Goal: Obtain resource: Download file/media

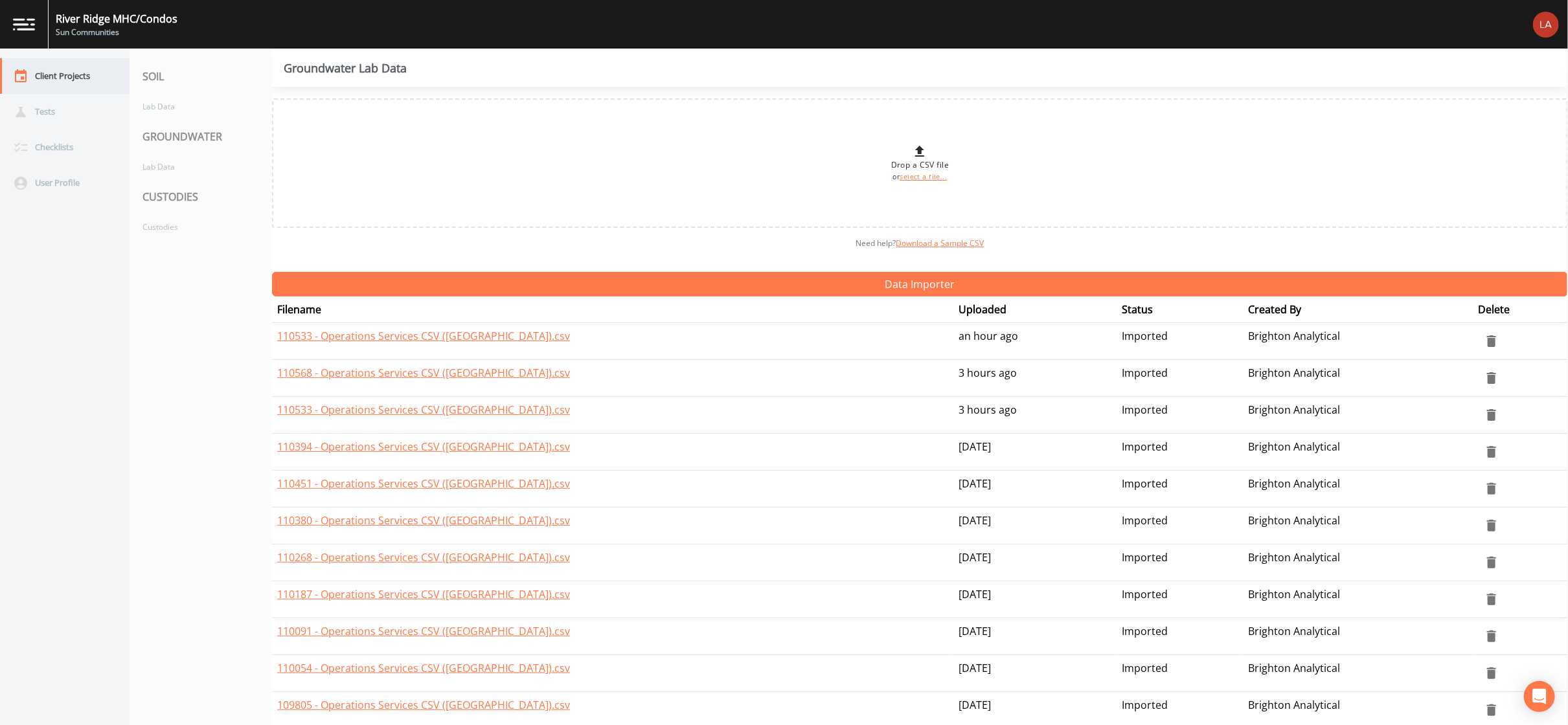
click at [74, 74] on div "Client Projects" at bounding box center [59, 76] width 117 height 35
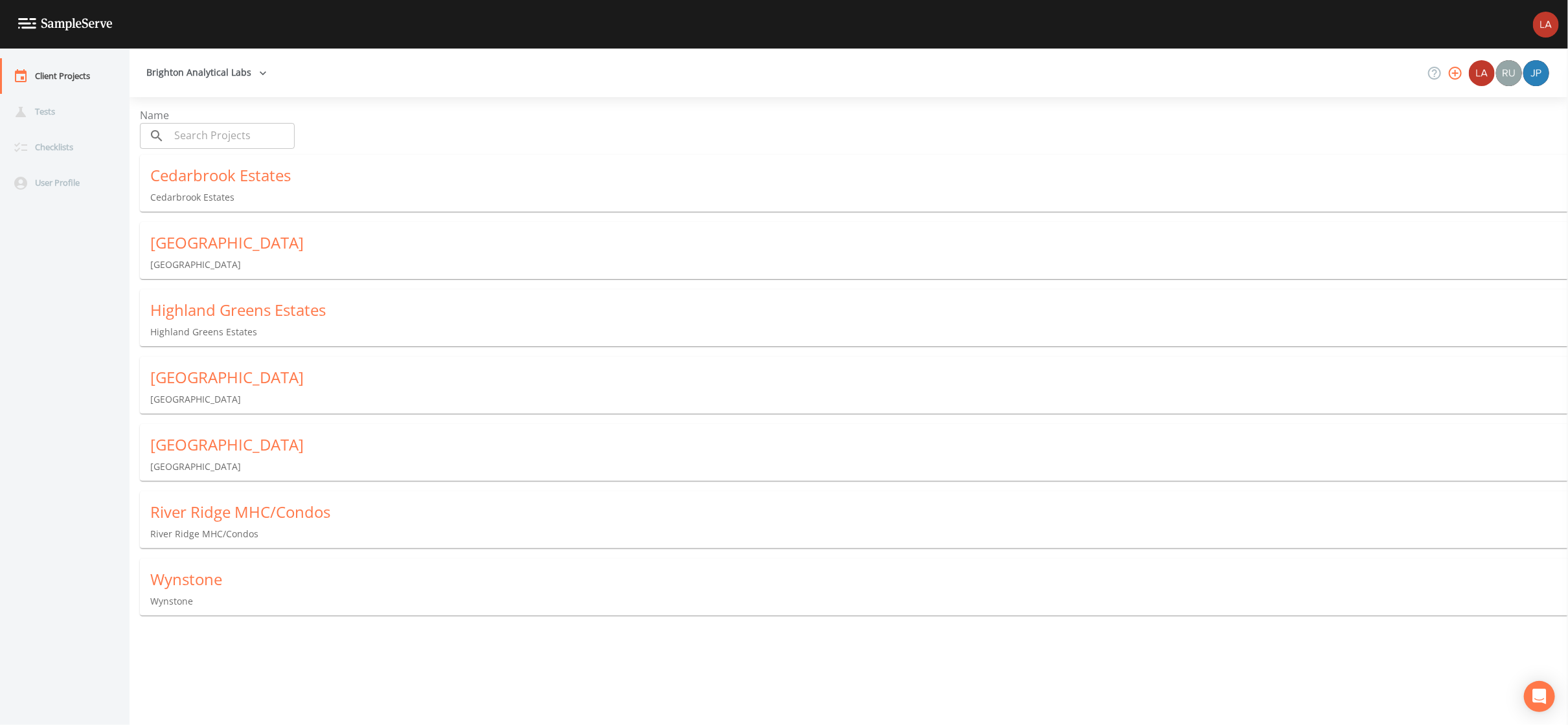
click at [201, 175] on div "Cedarbrook Estates" at bounding box center [859, 175] width 1418 height 21
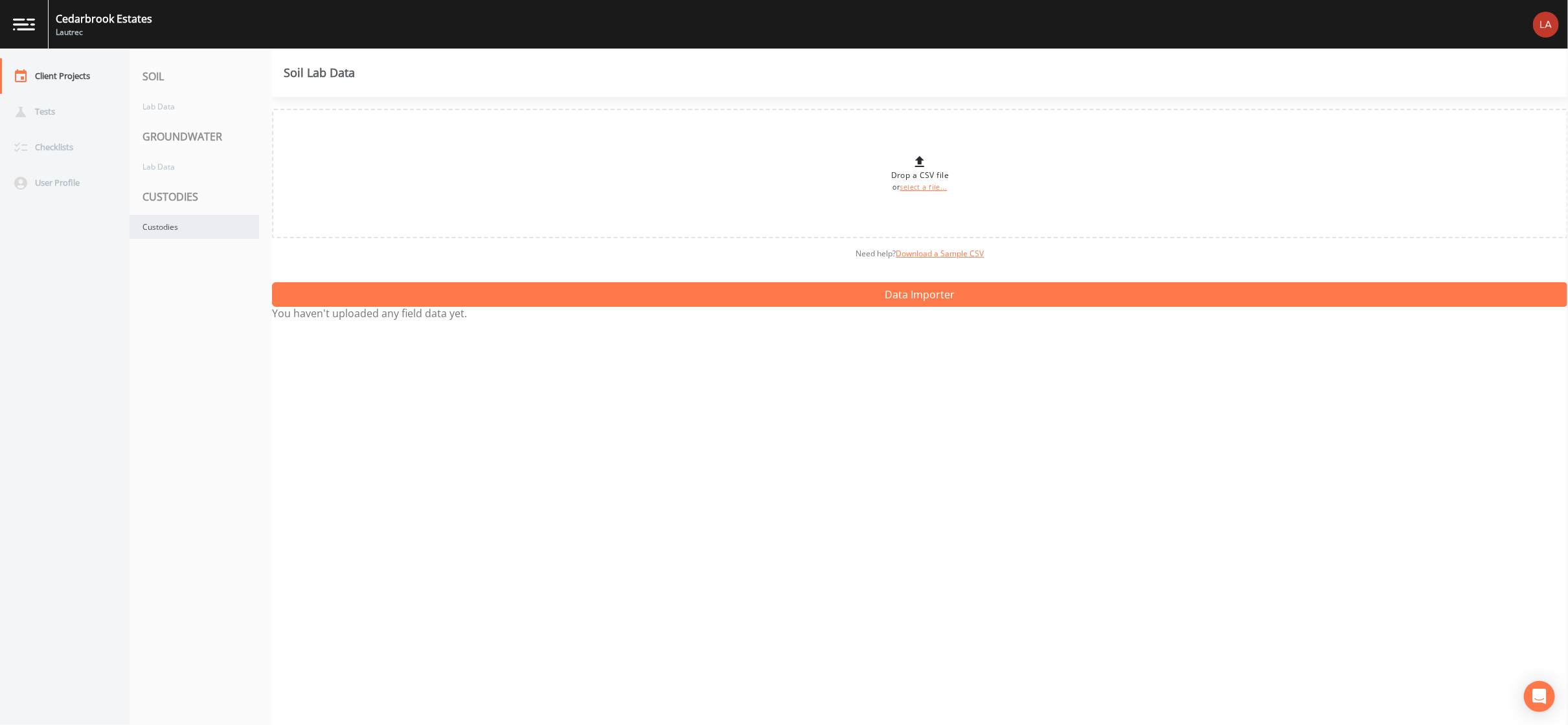
click at [171, 220] on div "Custodies" at bounding box center [194, 227] width 129 height 24
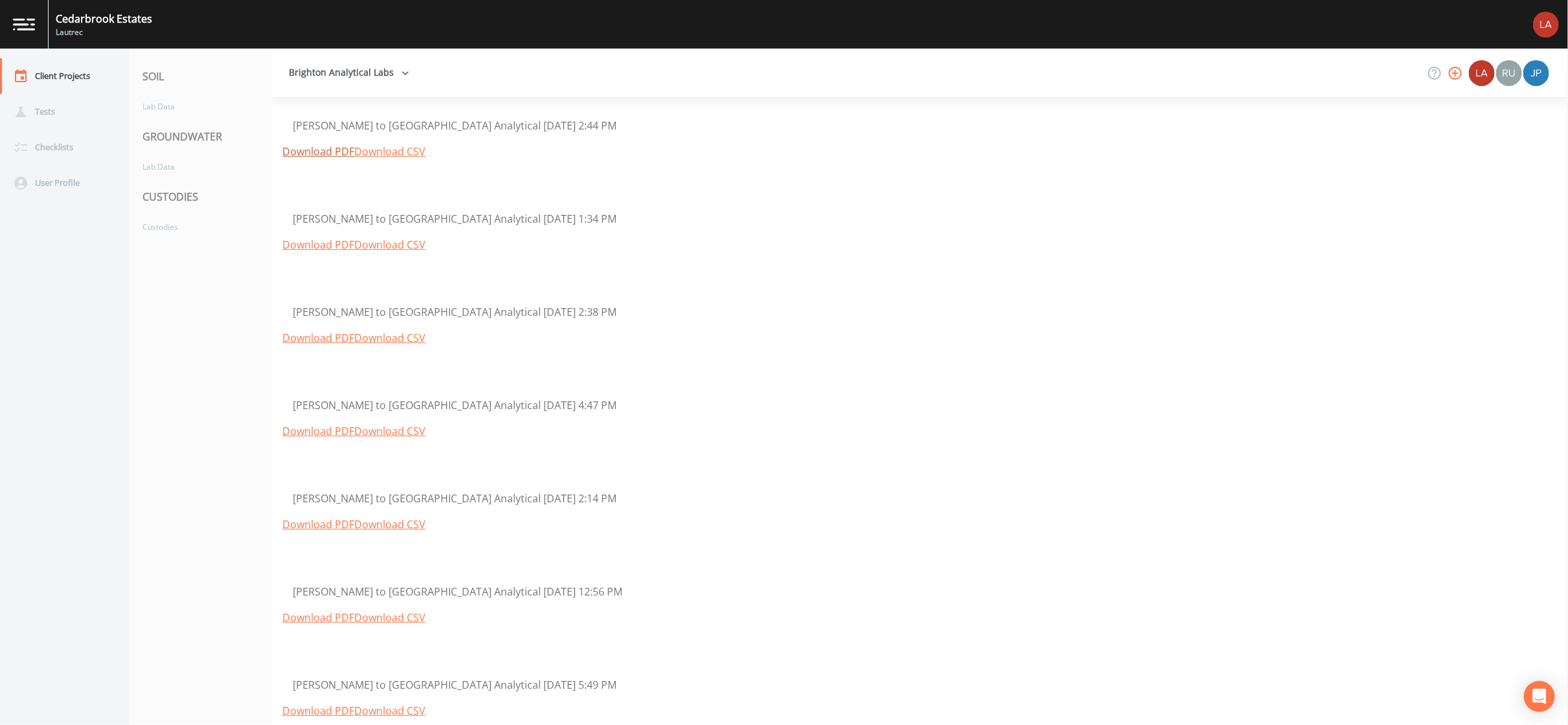
click at [300, 154] on link "Download PDF" at bounding box center [318, 151] width 72 height 14
click at [66, 65] on div "Client Projects" at bounding box center [59, 76] width 117 height 35
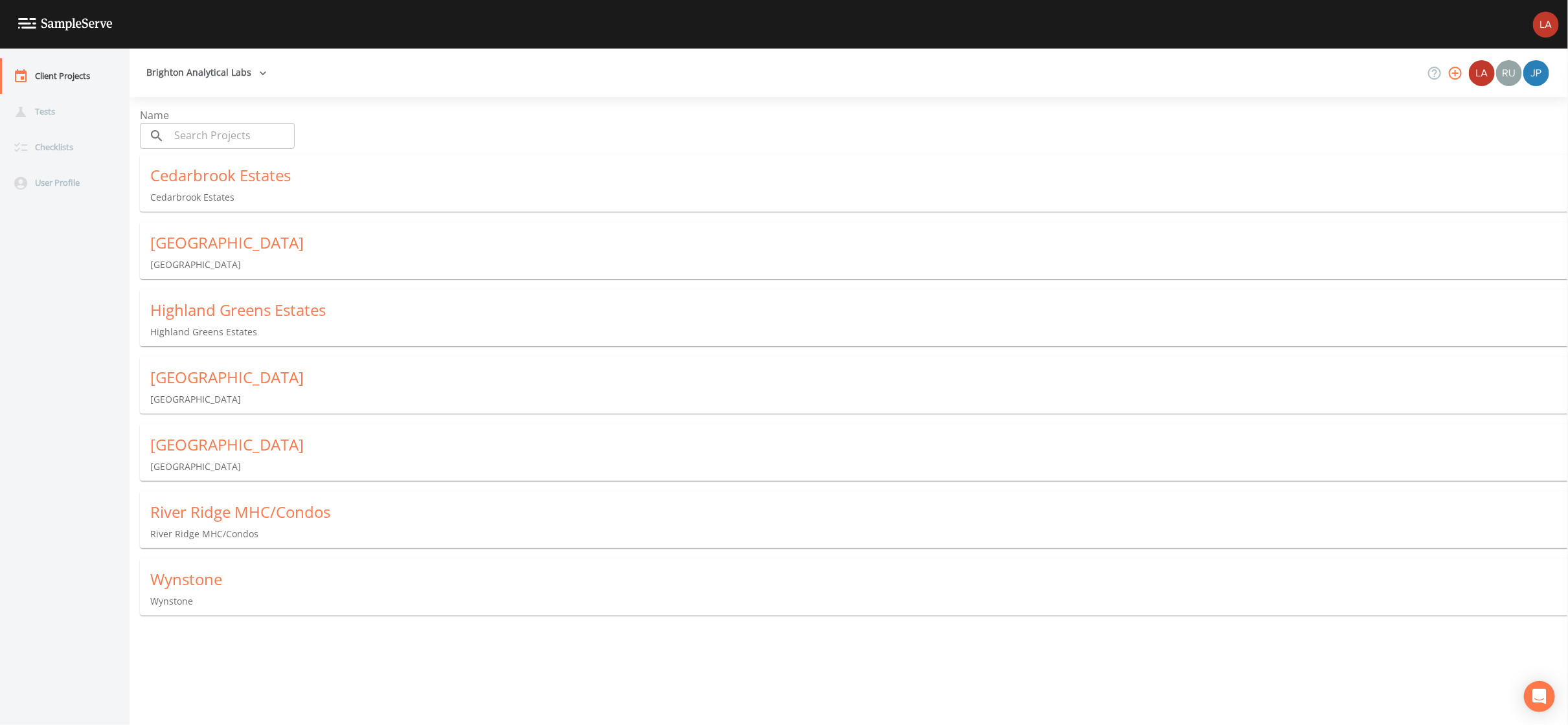
click at [232, 259] on p "[GEOGRAPHIC_DATA]" at bounding box center [859, 265] width 1418 height 13
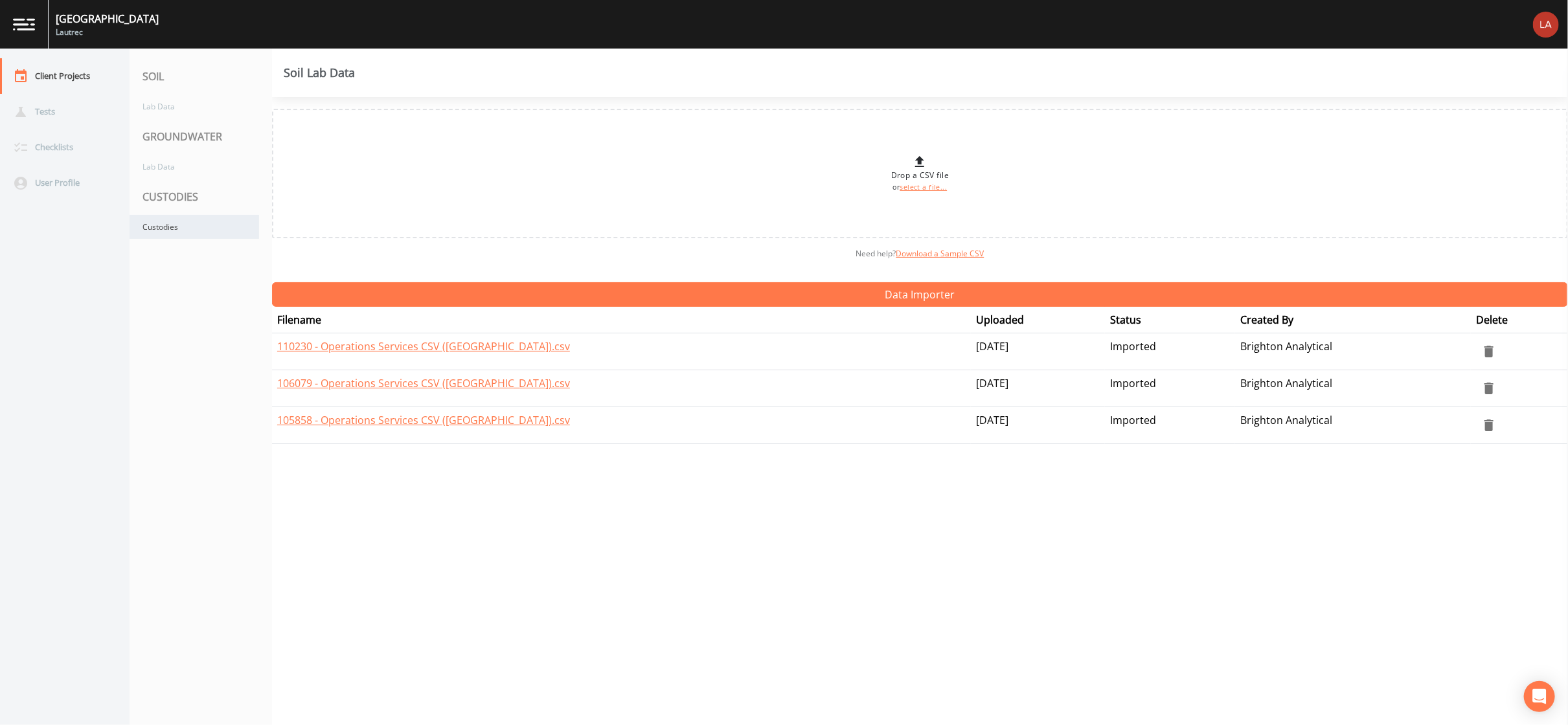
click at [190, 228] on div "Custodies" at bounding box center [194, 227] width 129 height 24
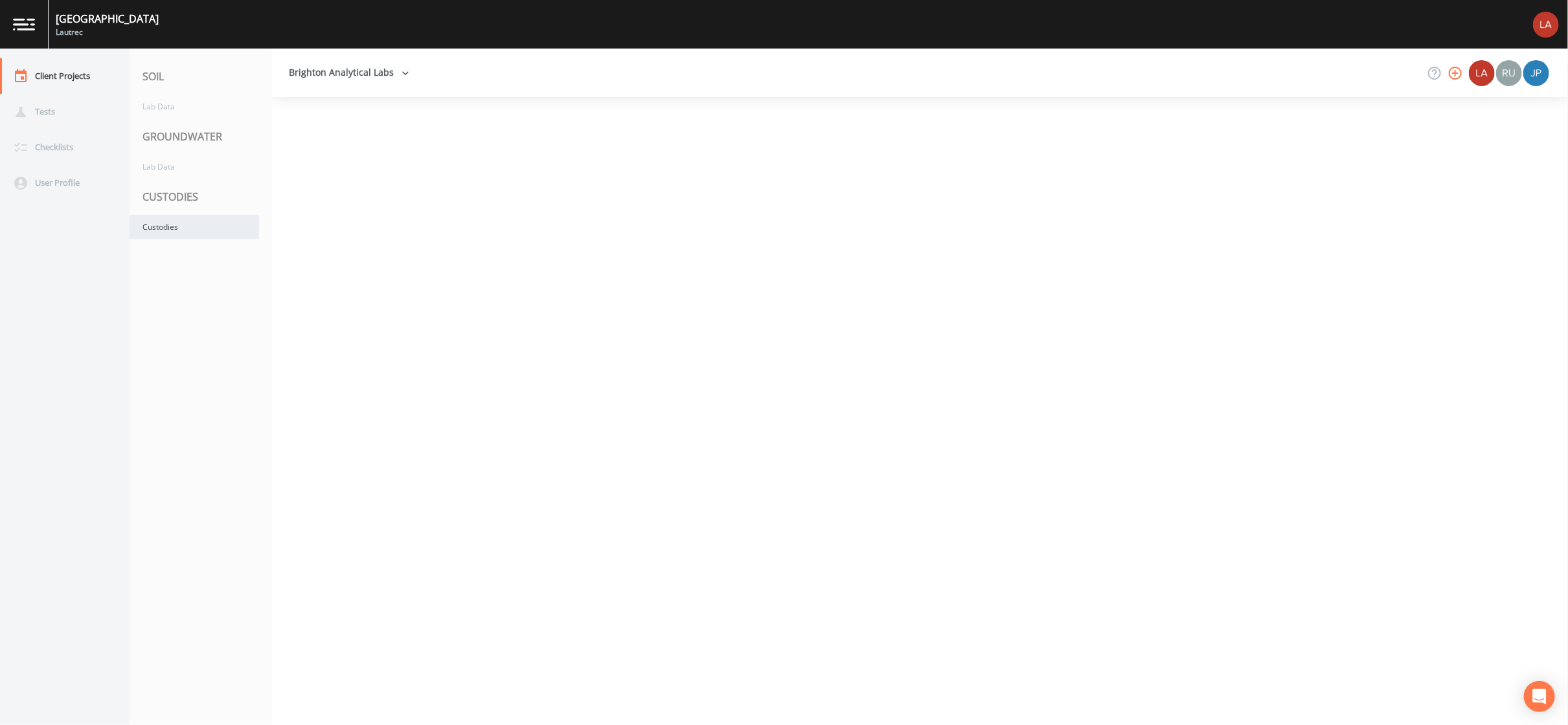
click at [189, 230] on div "Custodies" at bounding box center [194, 227] width 129 height 24
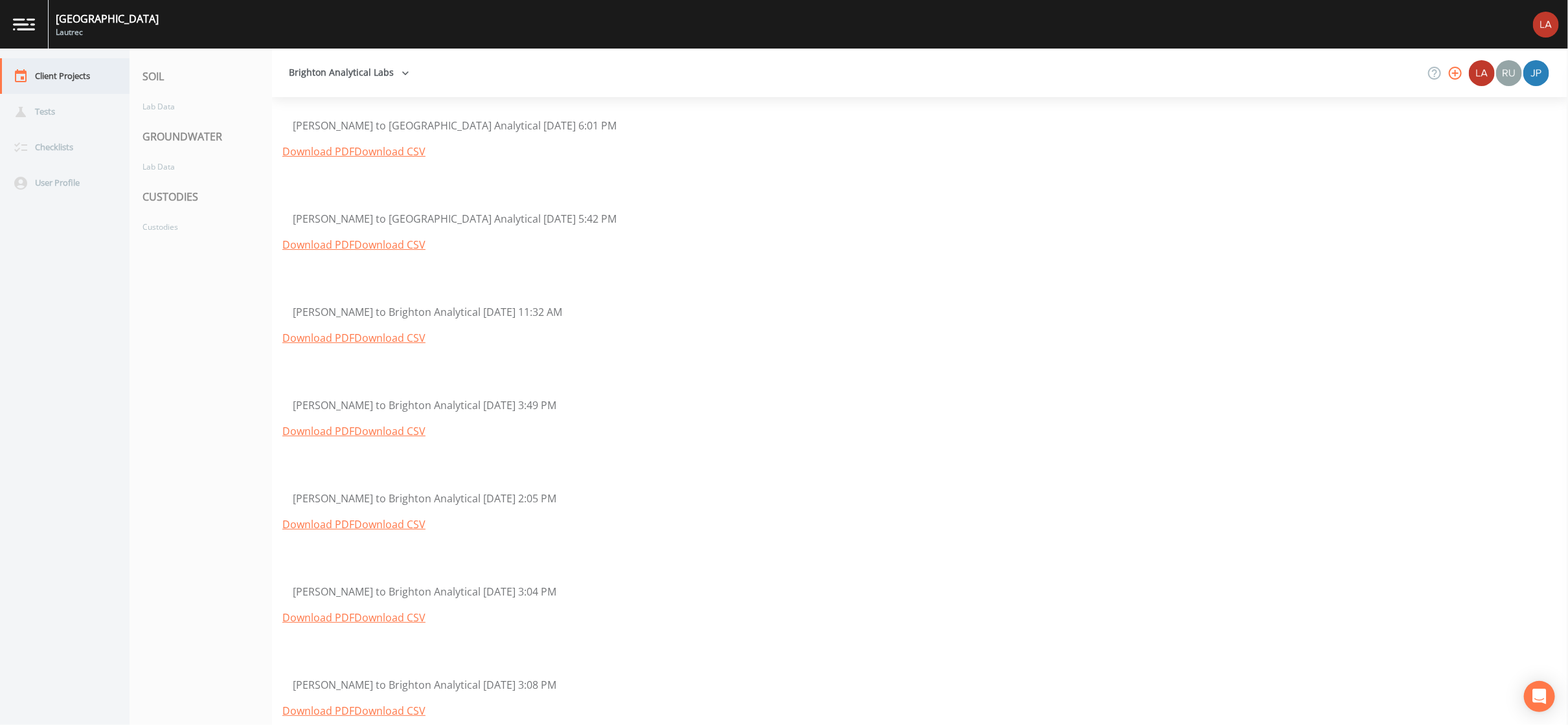
click at [74, 79] on div "Client Projects" at bounding box center [59, 76] width 117 height 35
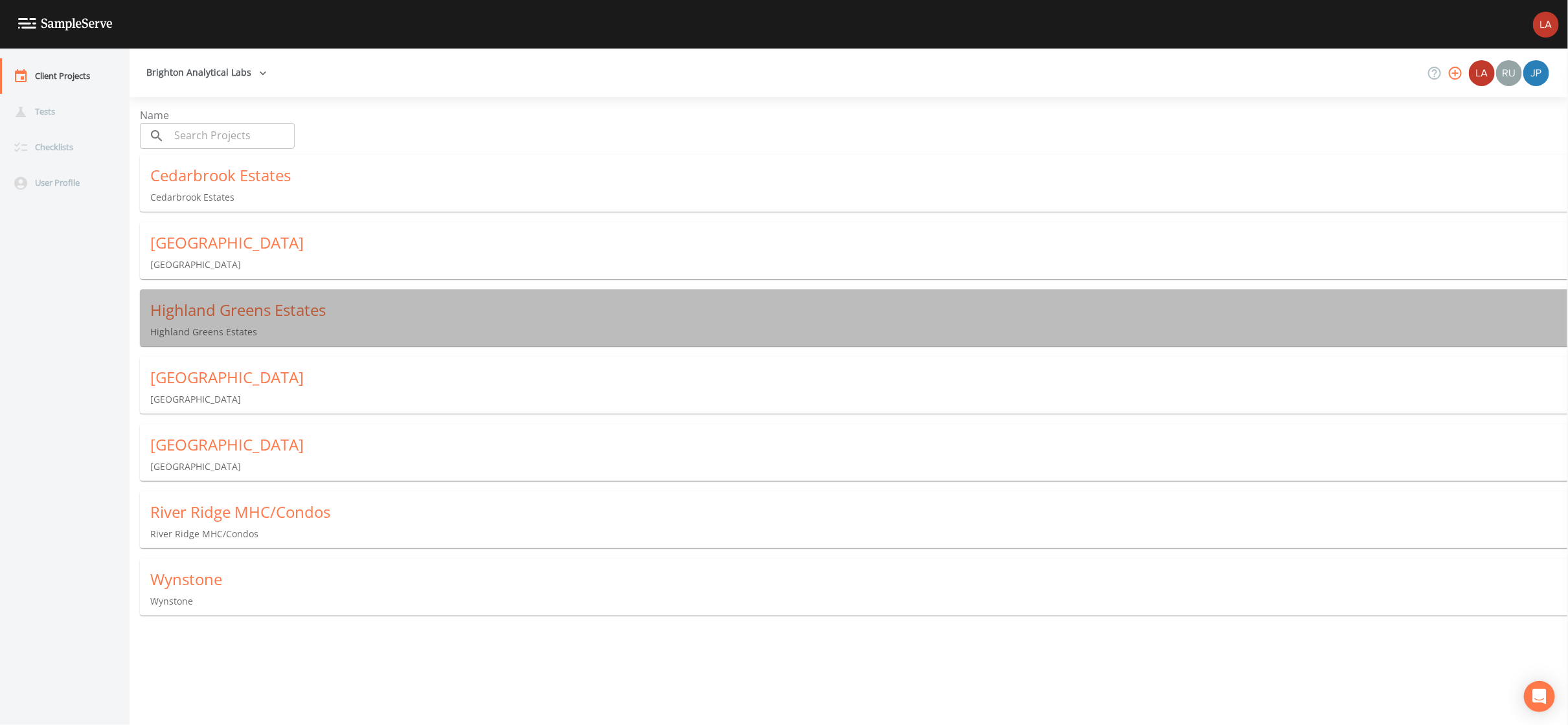
click at [218, 306] on div "Highland Greens Estates" at bounding box center [859, 310] width 1418 height 21
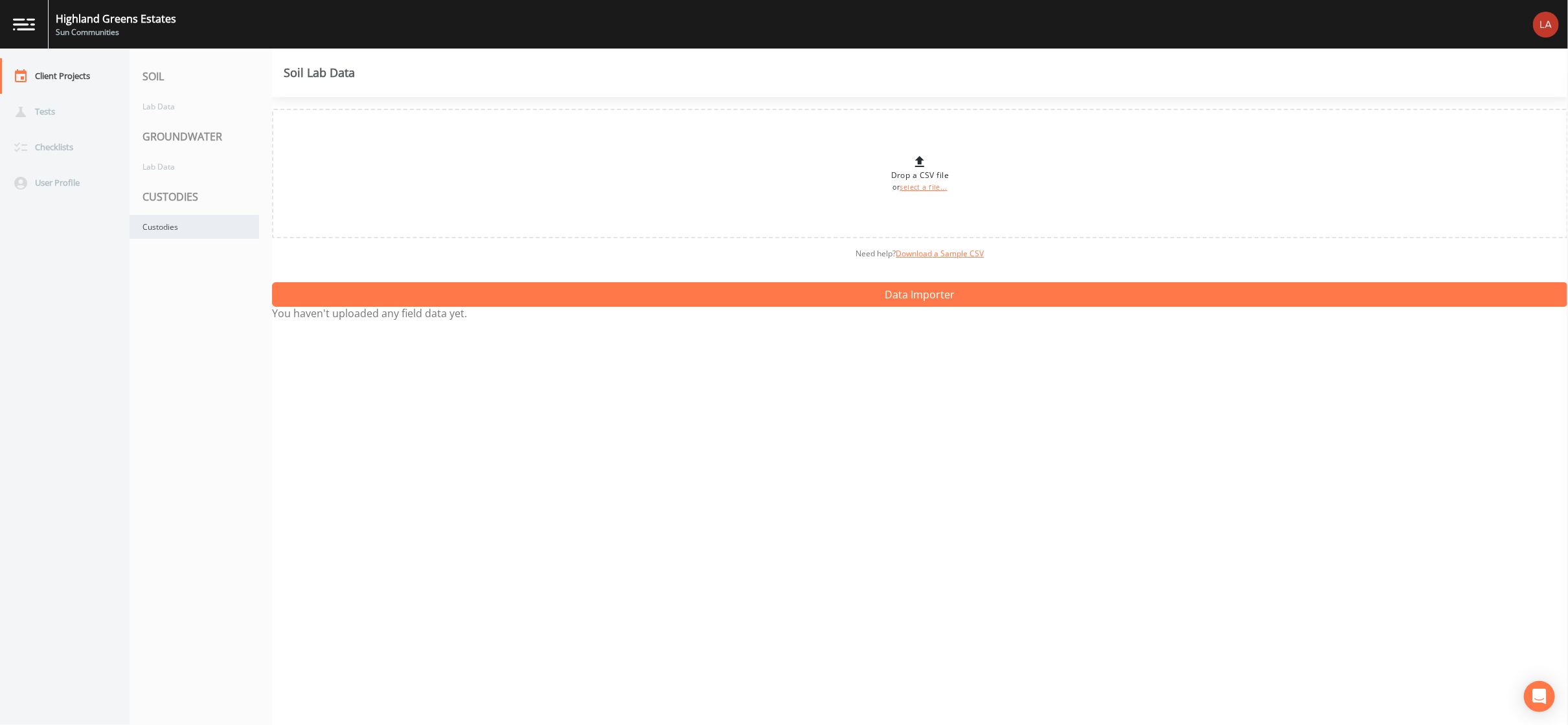
click at [177, 226] on div "Custodies" at bounding box center [194, 227] width 129 height 24
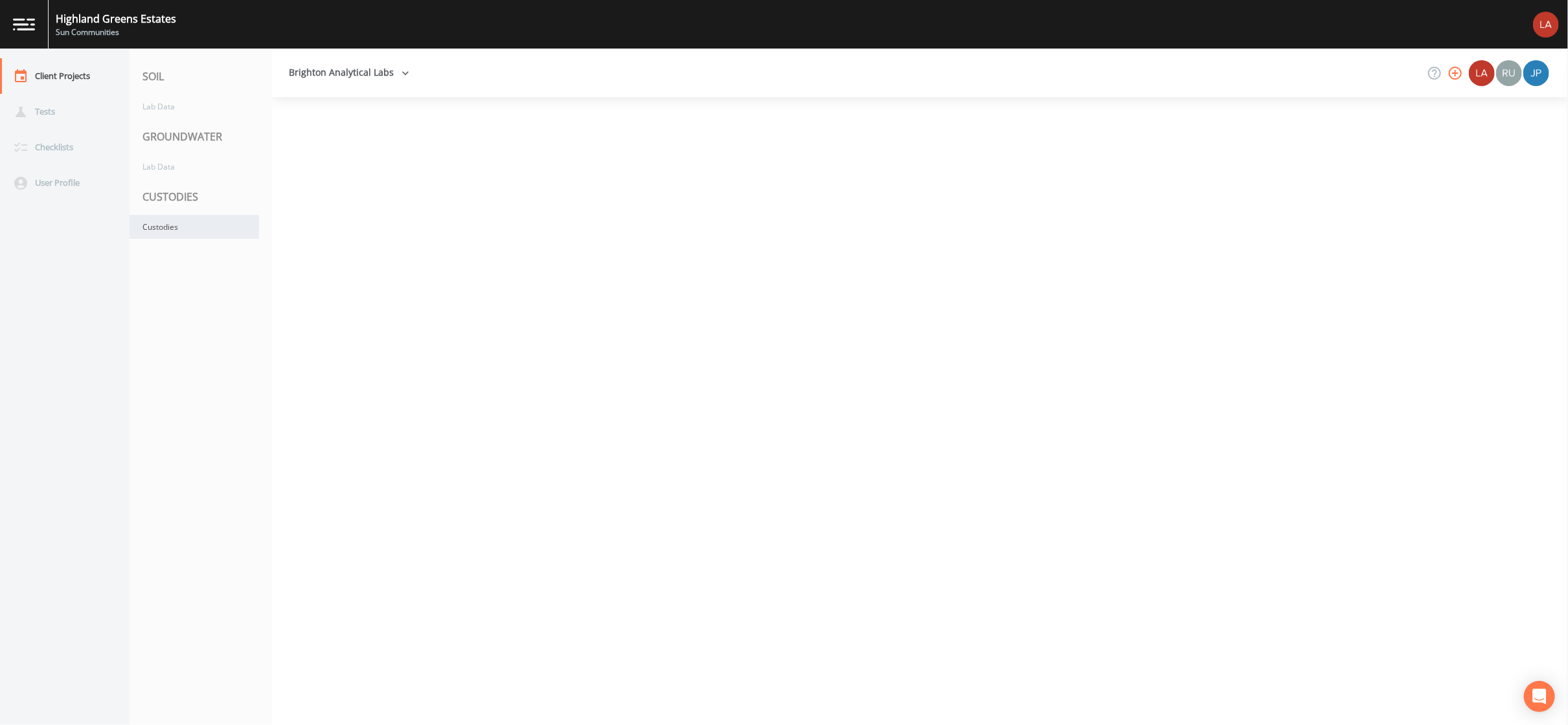
click at [183, 236] on div "Custodies" at bounding box center [194, 227] width 129 height 24
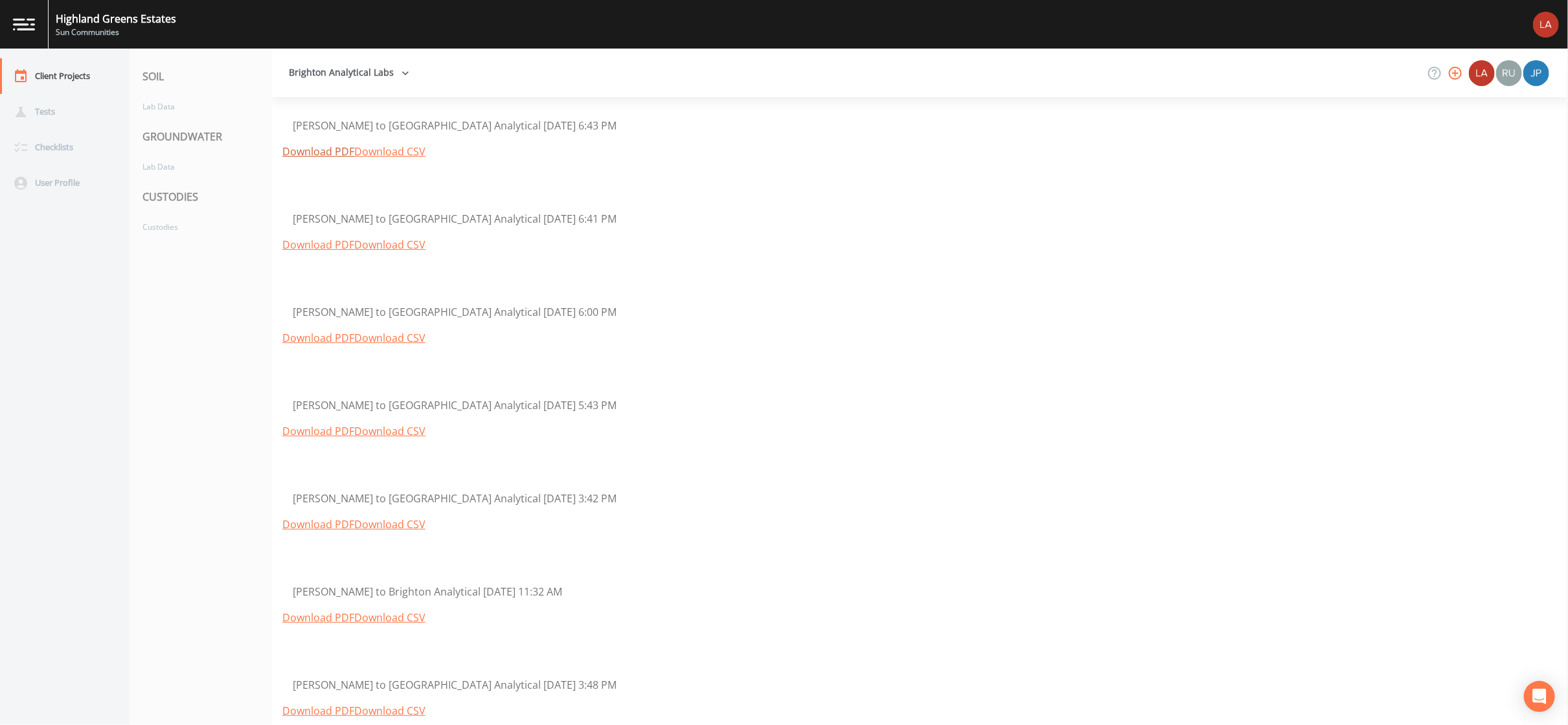
click at [303, 157] on link "Download PDF" at bounding box center [318, 151] width 72 height 14
click at [315, 247] on link "Download PDF" at bounding box center [318, 245] width 72 height 14
click at [74, 69] on div "Client Projects" at bounding box center [59, 76] width 117 height 35
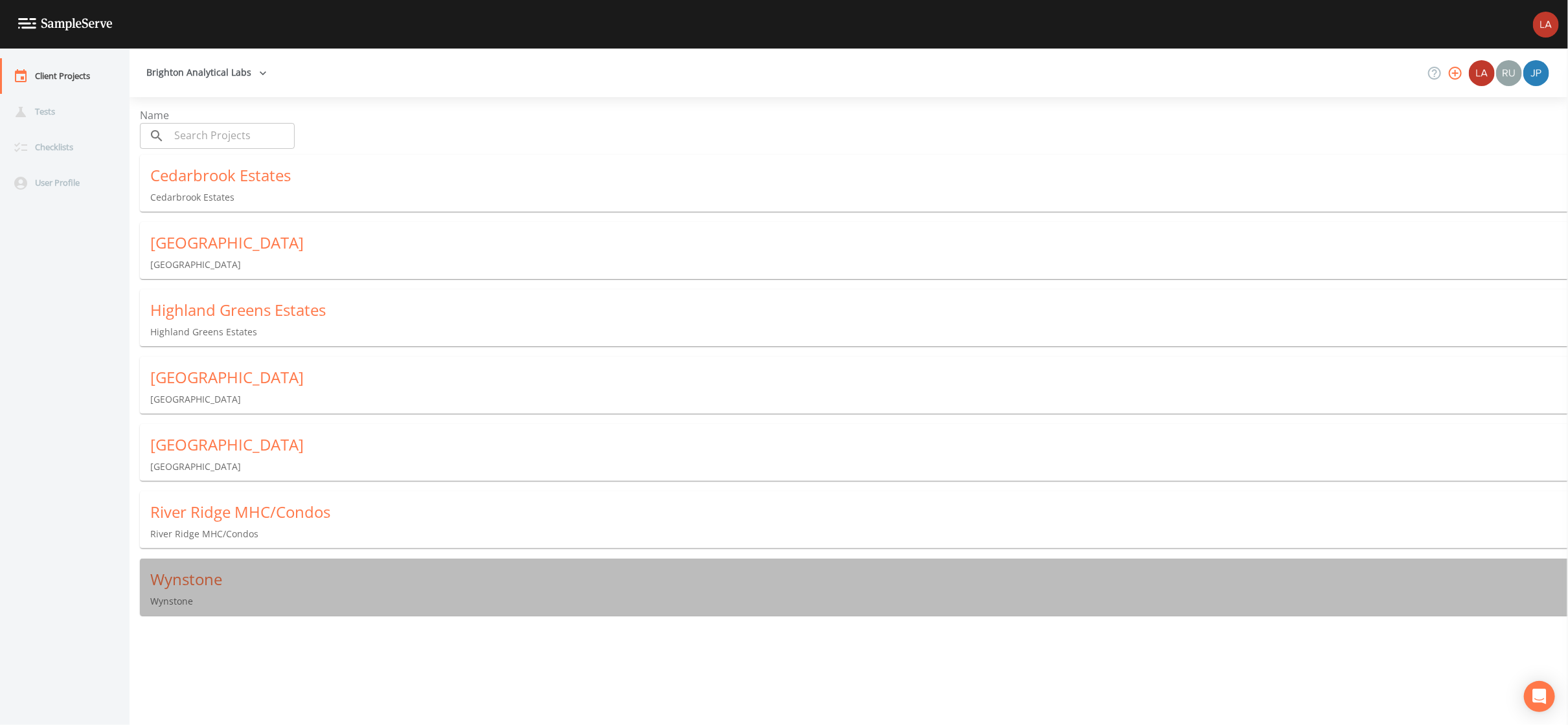
click at [201, 572] on div "Wynstone" at bounding box center [859, 579] width 1418 height 21
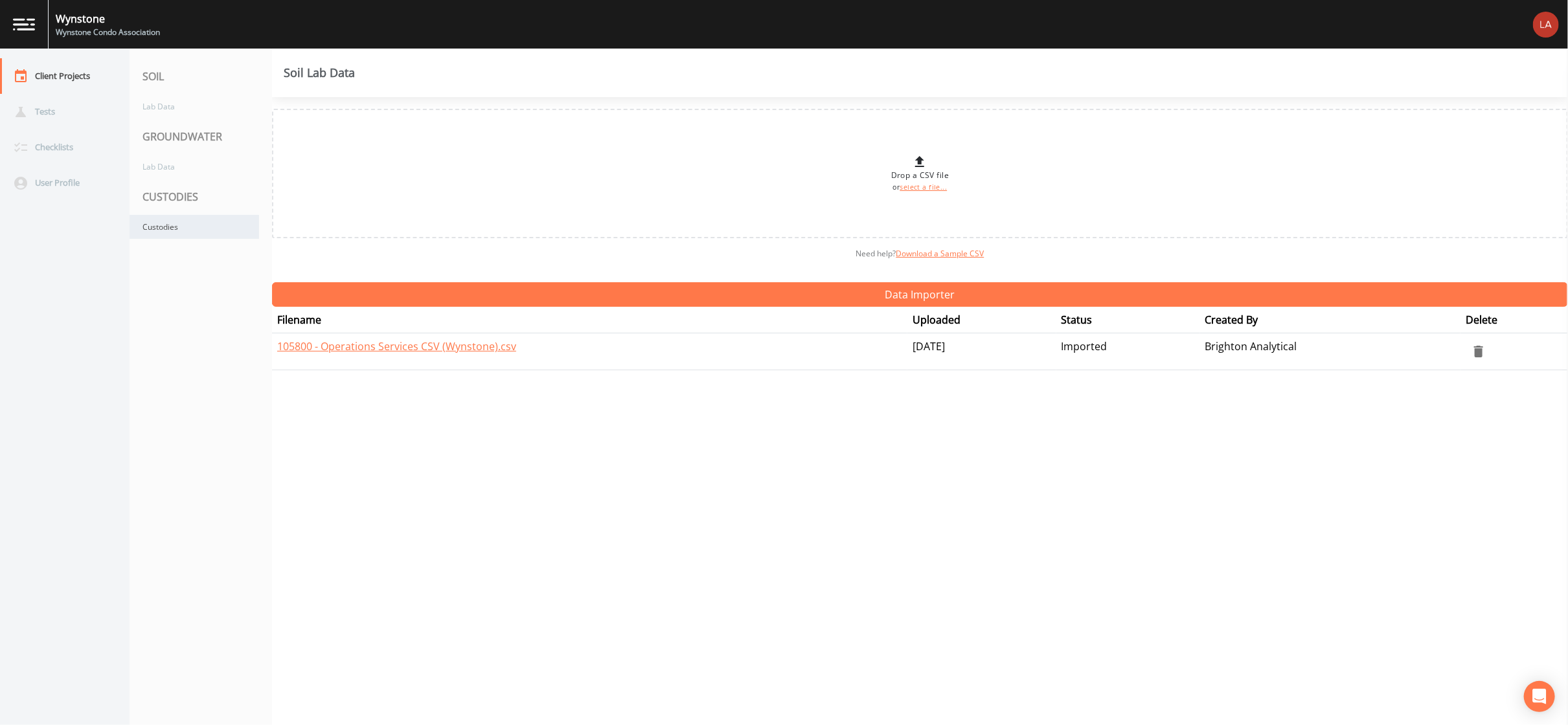
click at [183, 227] on div "Custodies" at bounding box center [194, 227] width 129 height 24
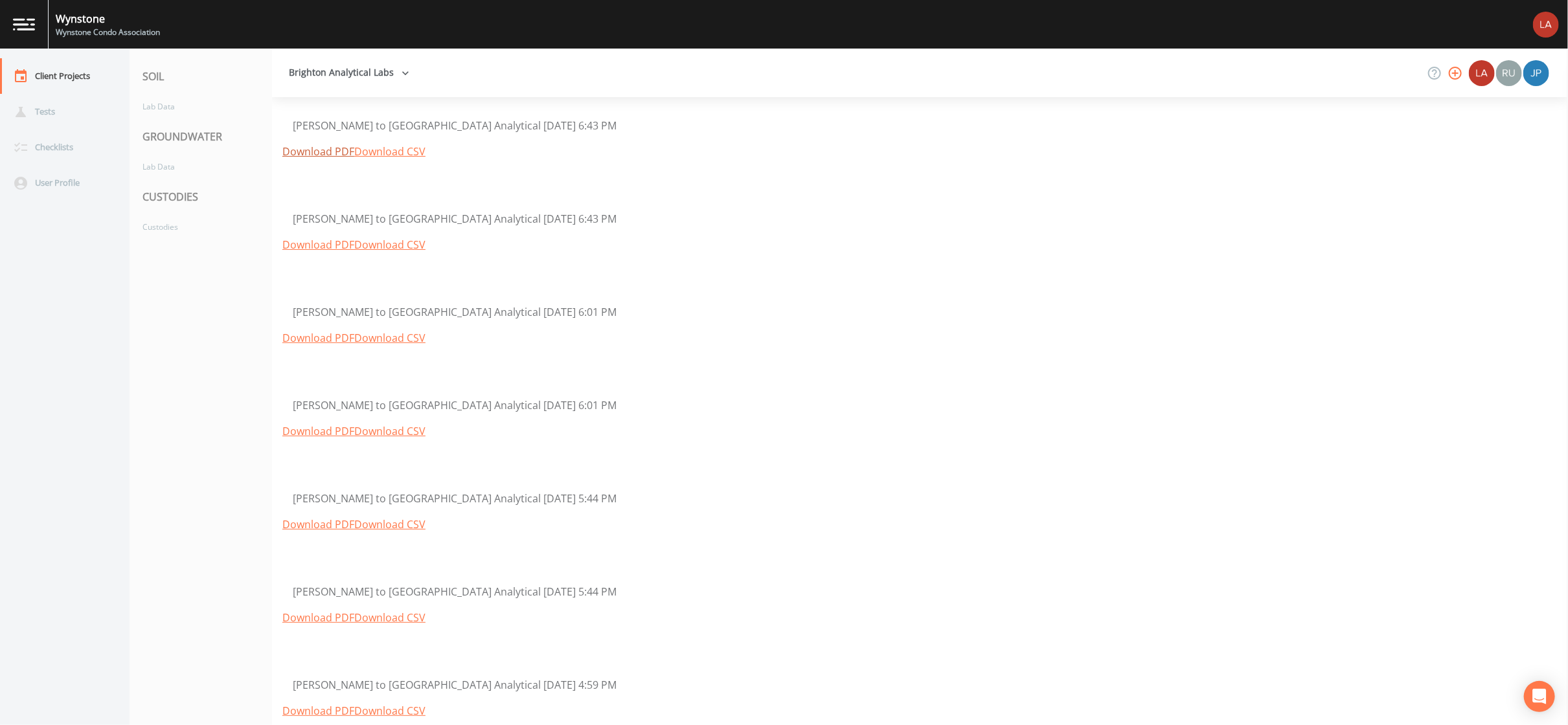
drag, startPoint x: 318, startPoint y: 151, endPoint x: 320, endPoint y: 158, distance: 7.3
click at [318, 151] on link "Download PDF" at bounding box center [318, 151] width 72 height 14
click at [309, 251] on link "Download PDF" at bounding box center [318, 245] width 72 height 14
